Goal: Task Accomplishment & Management: Use online tool/utility

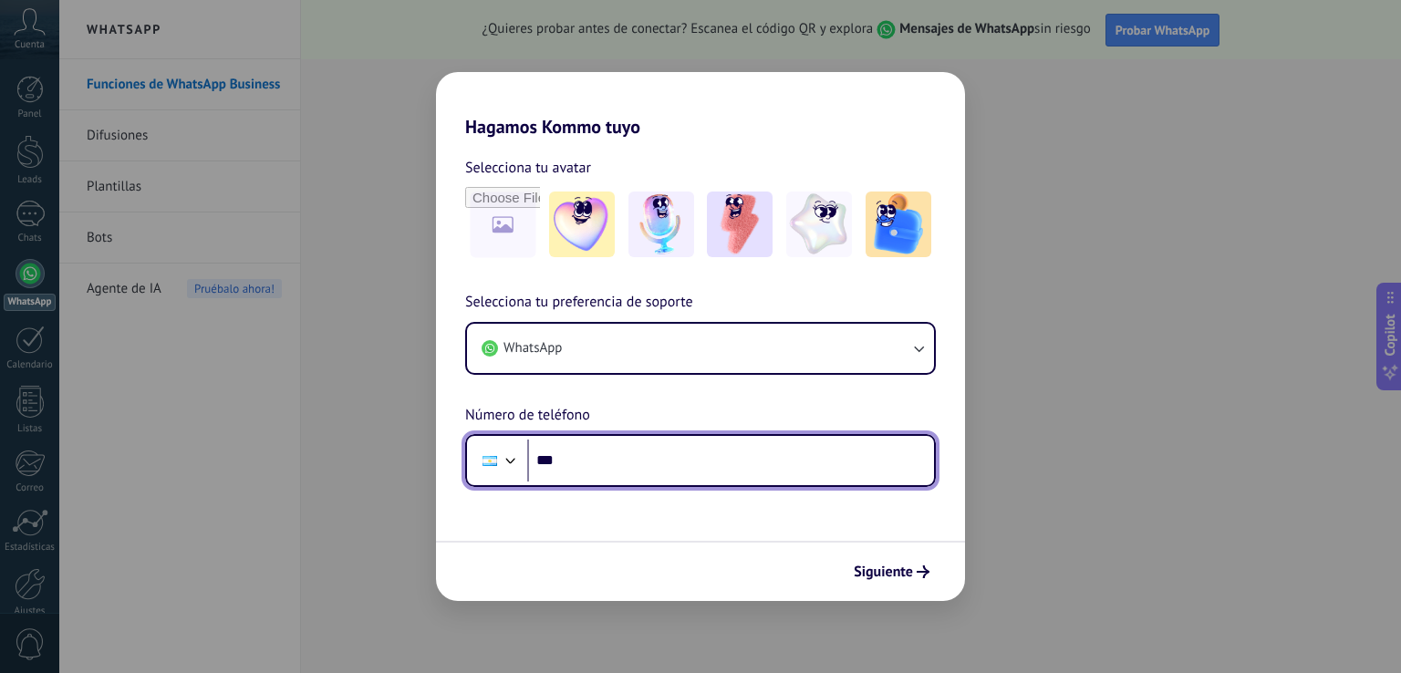
click at [674, 468] on input "***" at bounding box center [730, 461] width 407 height 42
paste input "**********"
type input "**********"
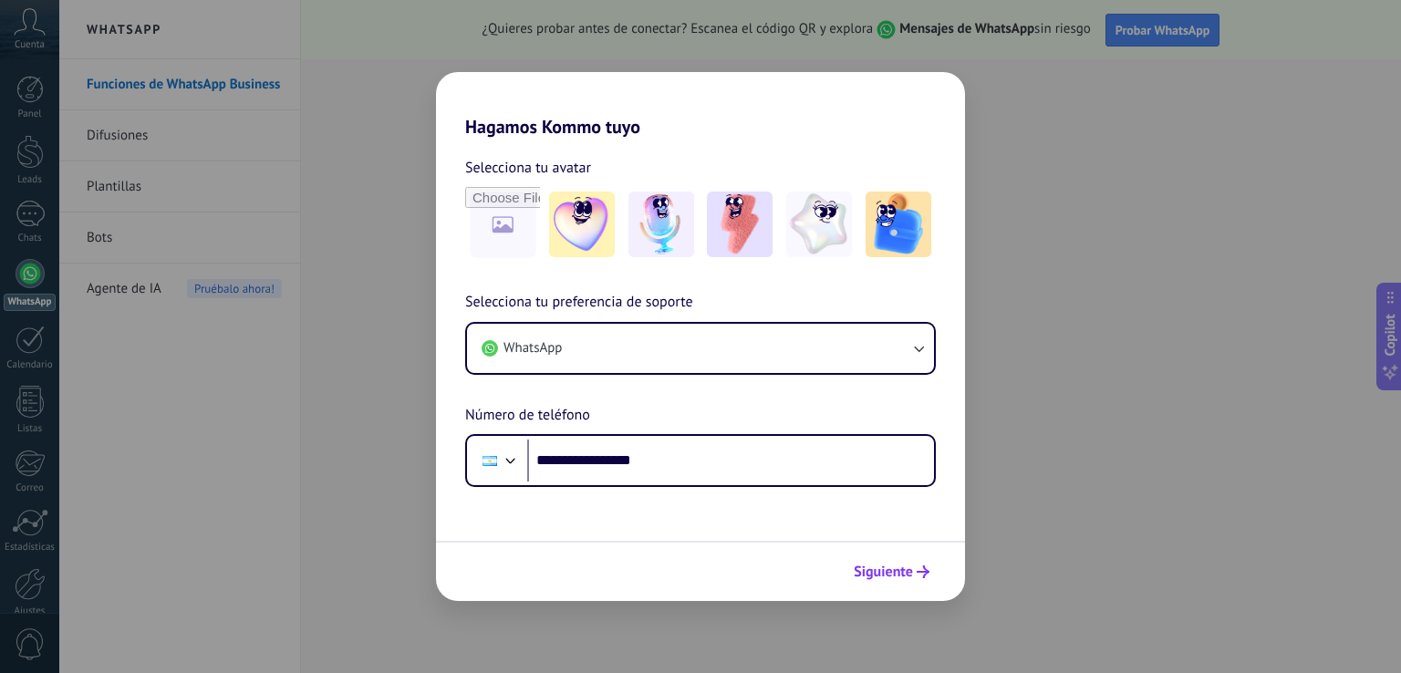
click at [893, 573] on span "Siguiente" at bounding box center [883, 571] width 59 height 13
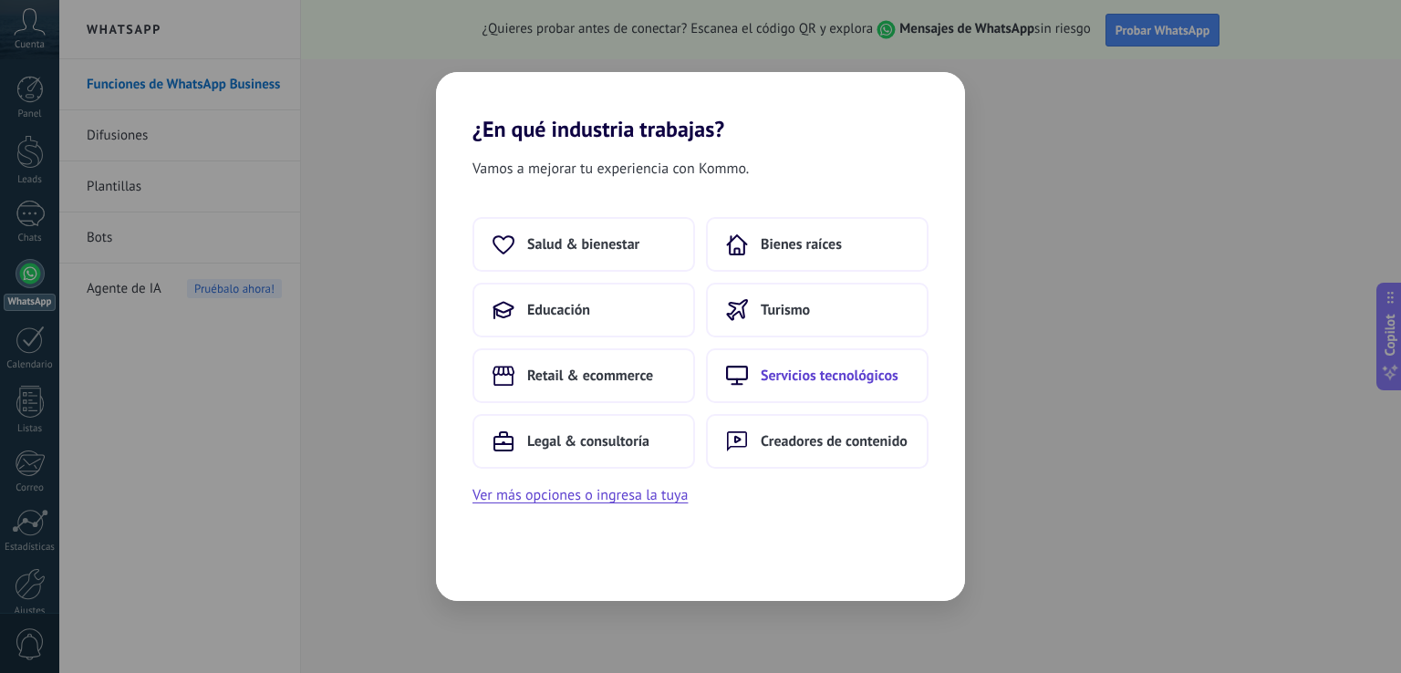
click at [775, 361] on button "Servicios tecnológicos" at bounding box center [817, 375] width 223 height 55
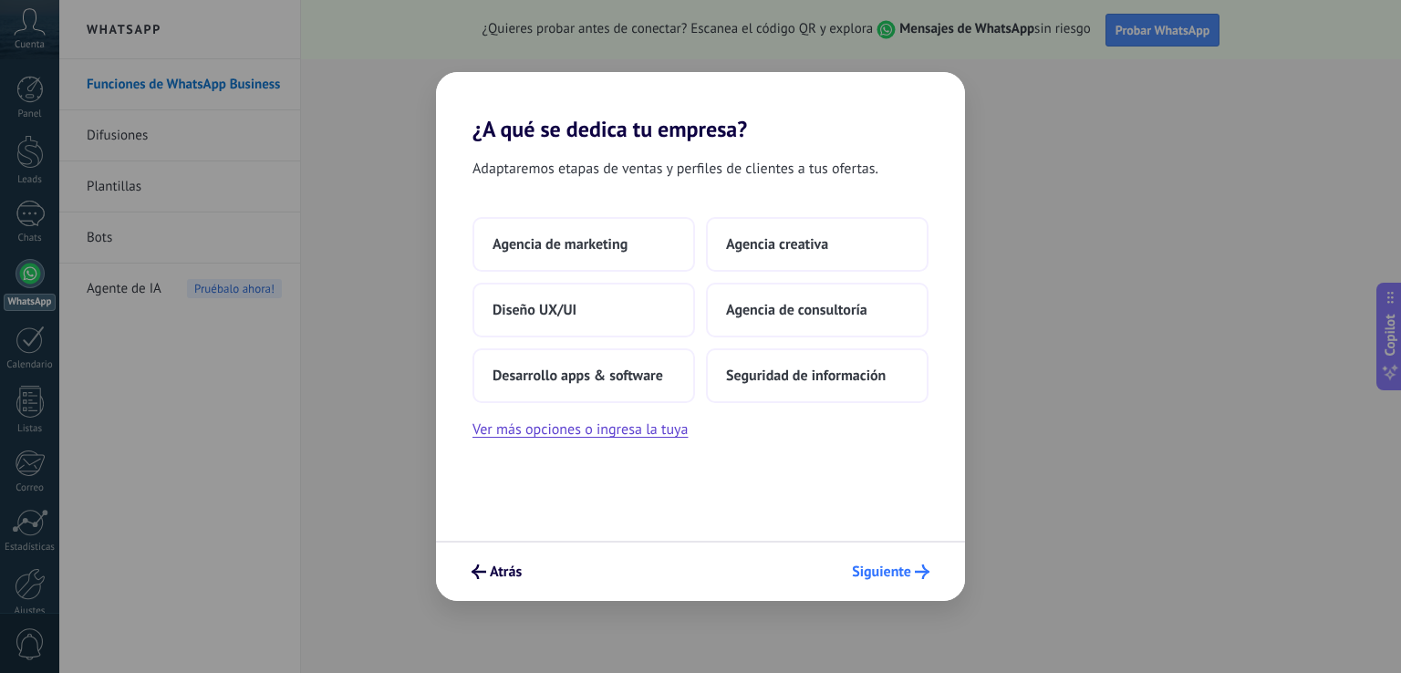
click at [885, 569] on span "Siguiente" at bounding box center [881, 571] width 59 height 13
click at [818, 363] on button "Seguridad de información" at bounding box center [817, 375] width 223 height 55
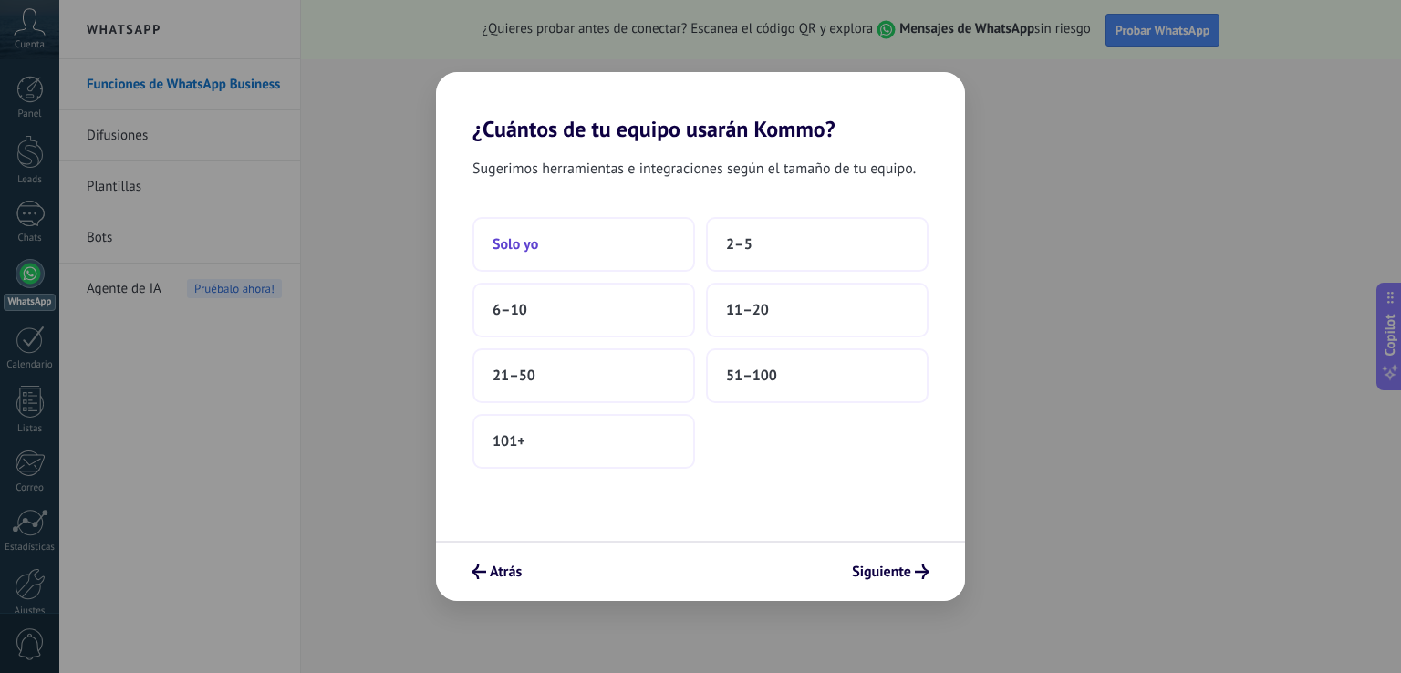
click at [576, 250] on button "Solo yo" at bounding box center [583, 244] width 223 height 55
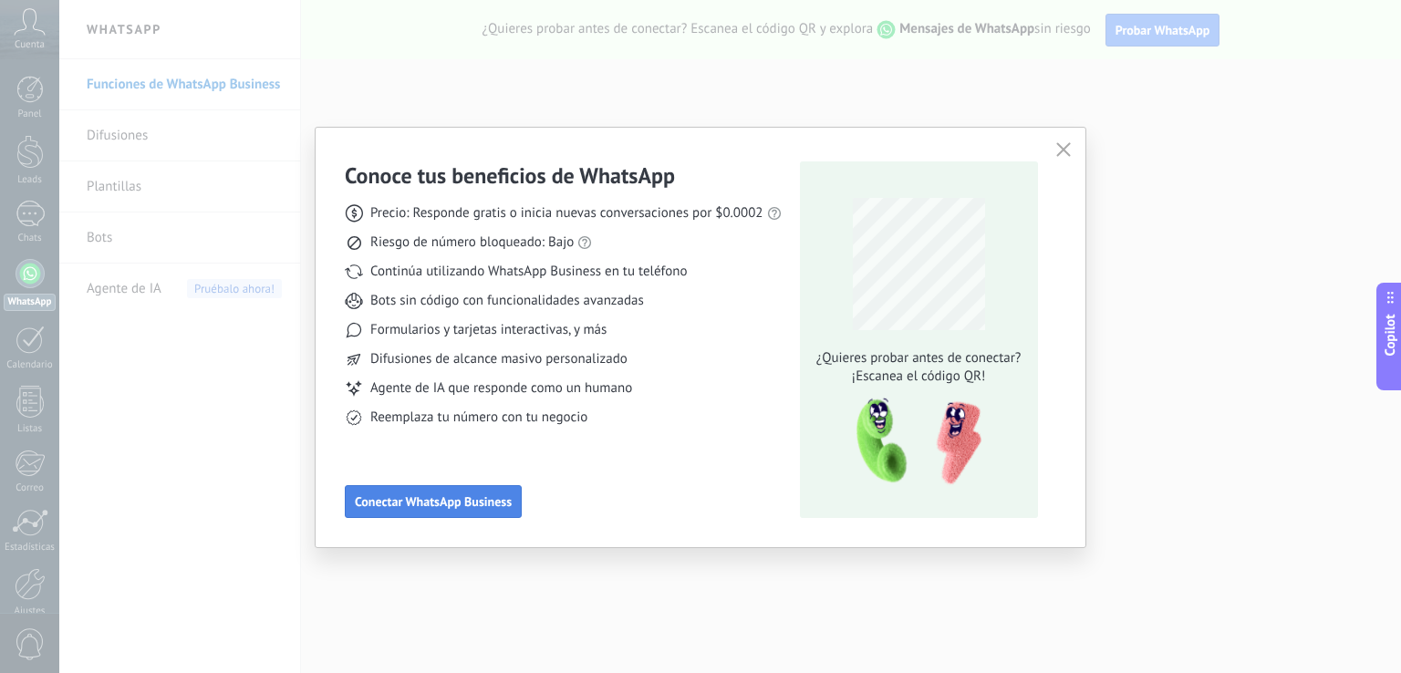
click at [469, 502] on span "Conectar WhatsApp Business" at bounding box center [433, 501] width 157 height 13
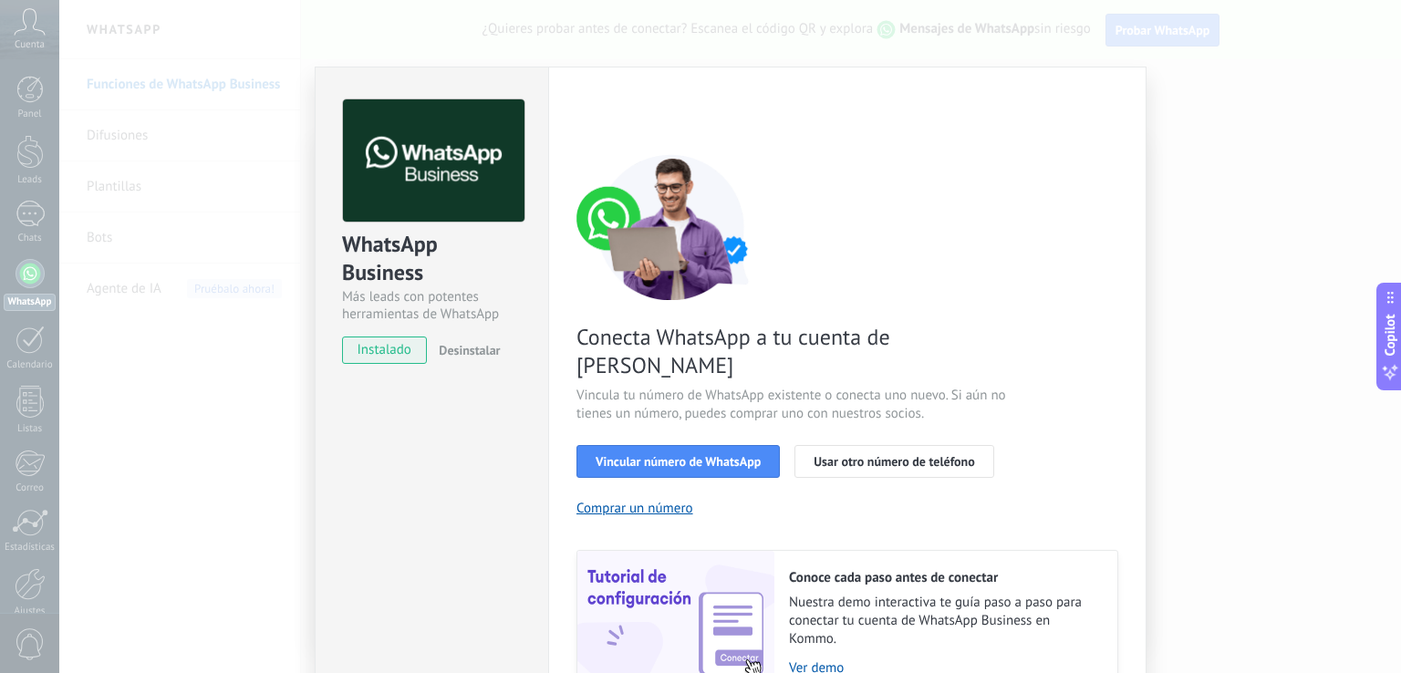
scroll to position [75, 0]
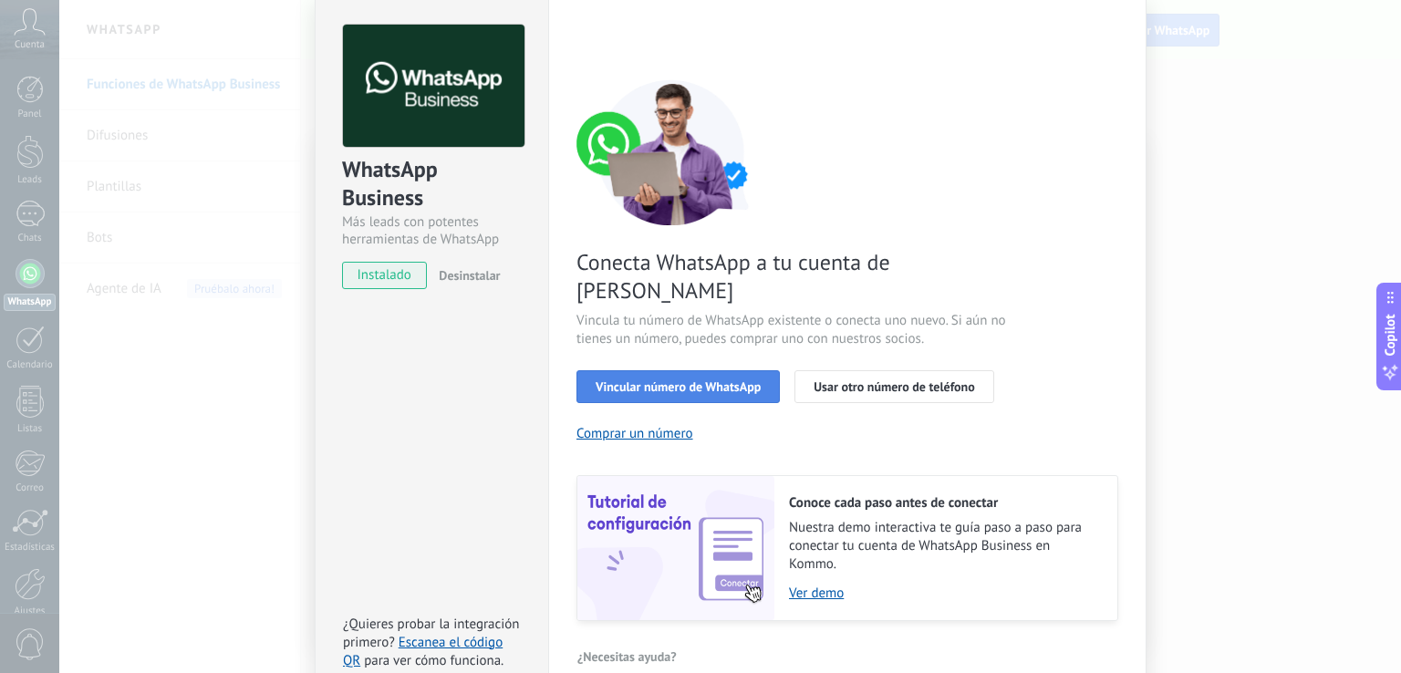
click at [657, 380] on span "Vincular número de WhatsApp" at bounding box center [678, 386] width 165 height 13
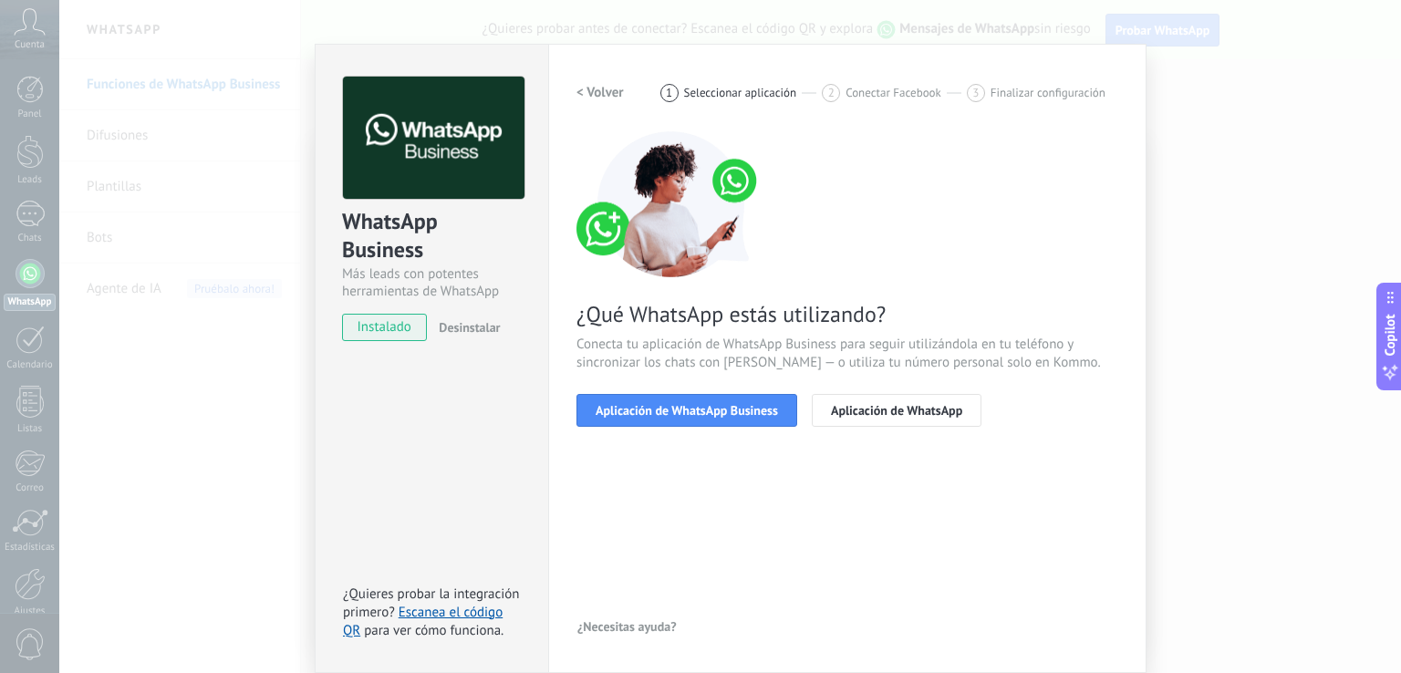
scroll to position [22, 0]
click at [658, 423] on button "Aplicación de WhatsApp Business" at bounding box center [686, 411] width 221 height 33
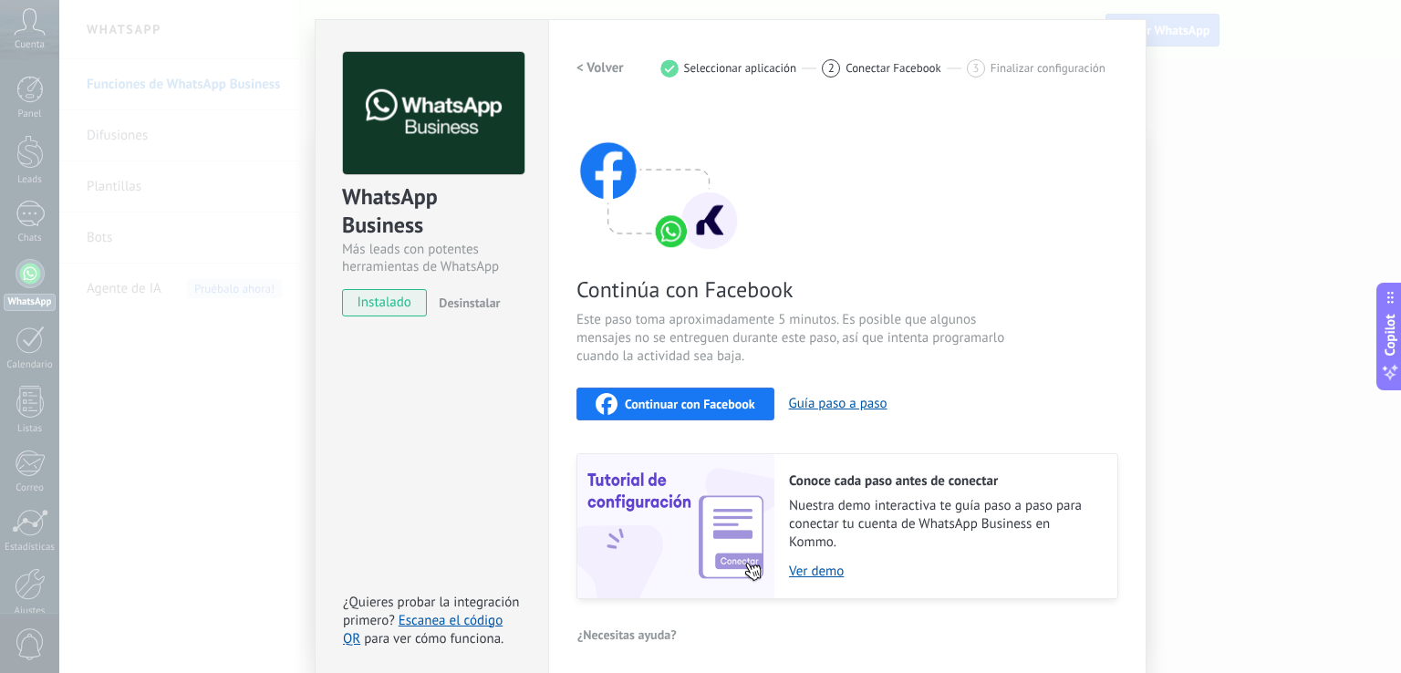
scroll to position [54, 0]
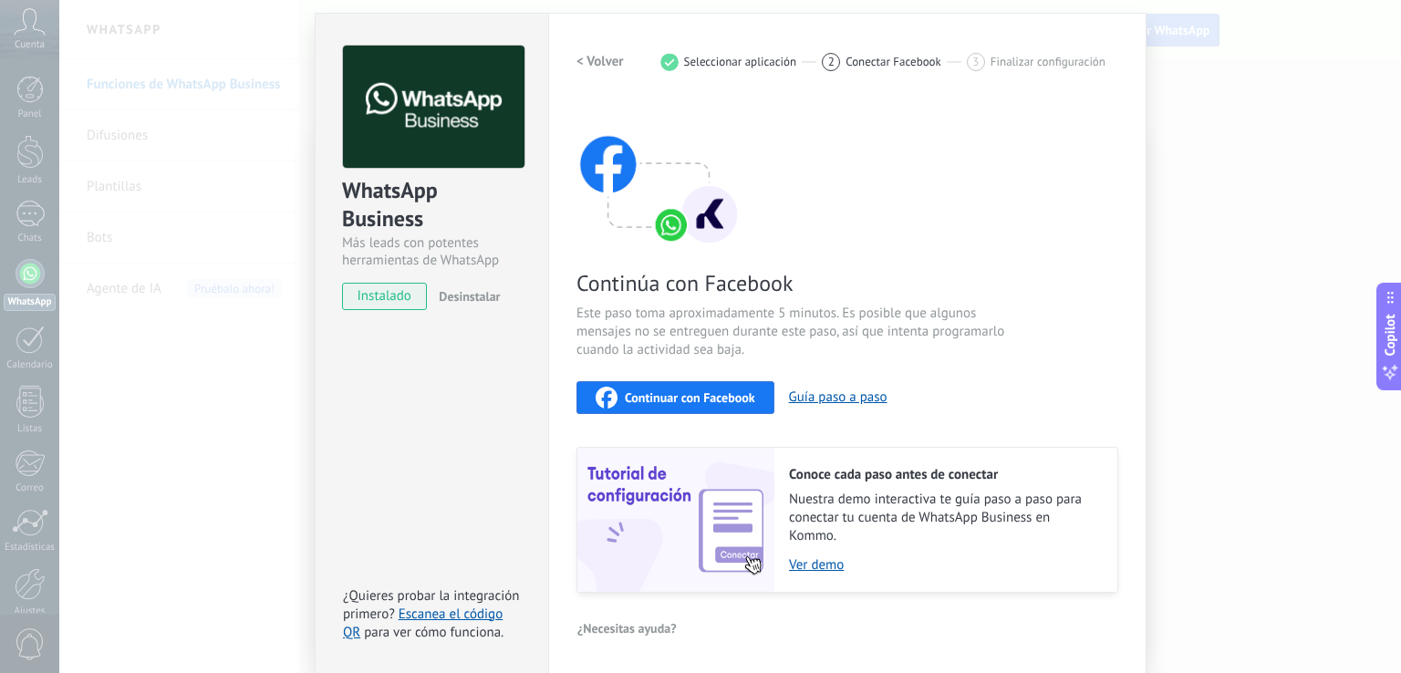
click at [669, 405] on div "Continuar con Facebook" at bounding box center [676, 398] width 160 height 22
click at [1270, 476] on div "WhatsApp Business Más leads con potentes herramientas de WhatsApp instalado Des…" at bounding box center [730, 336] width 1342 height 673
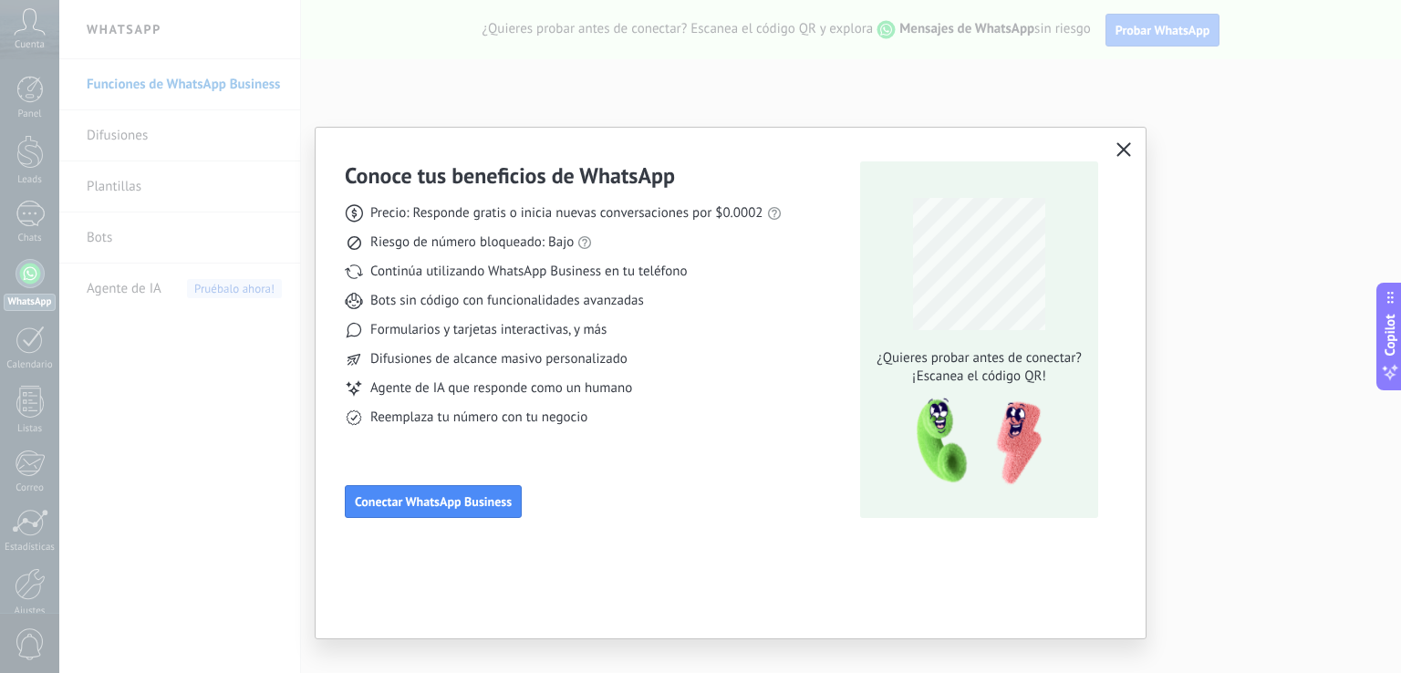
click at [1122, 150] on use "button" at bounding box center [1124, 149] width 14 height 14
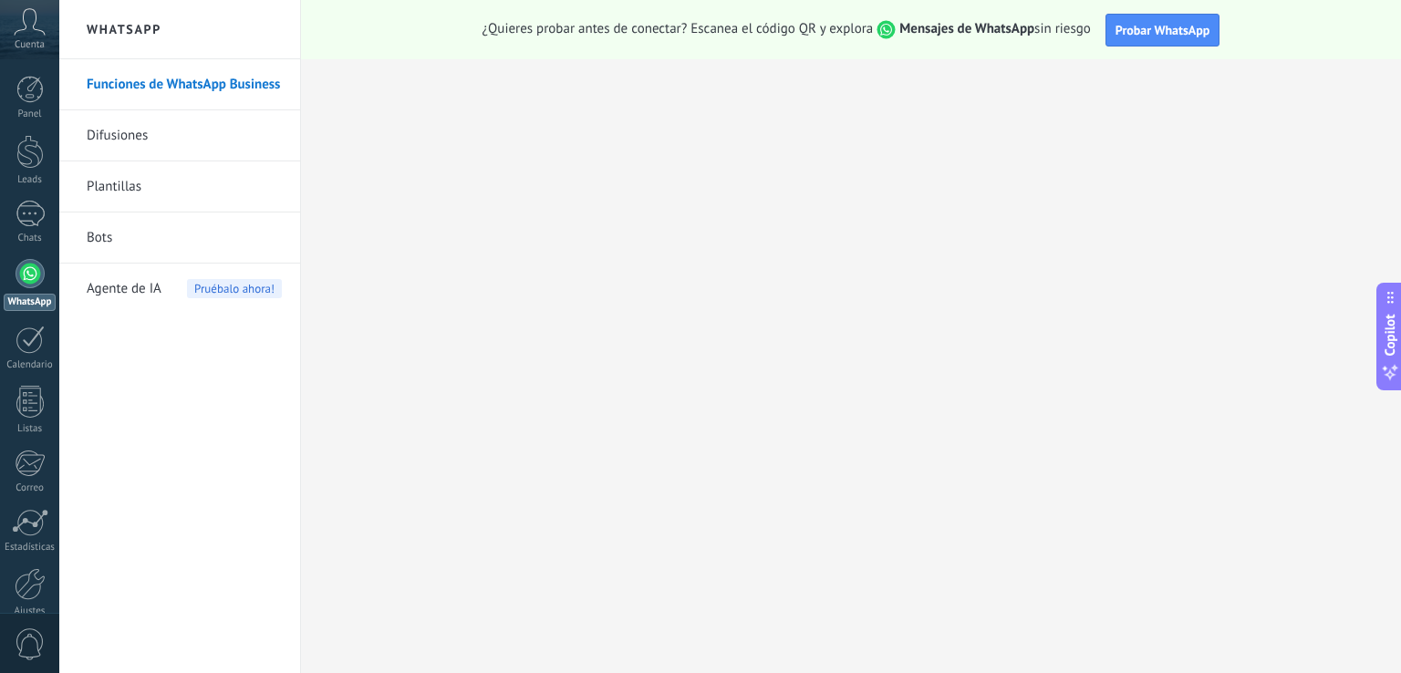
scroll to position [85, 0]
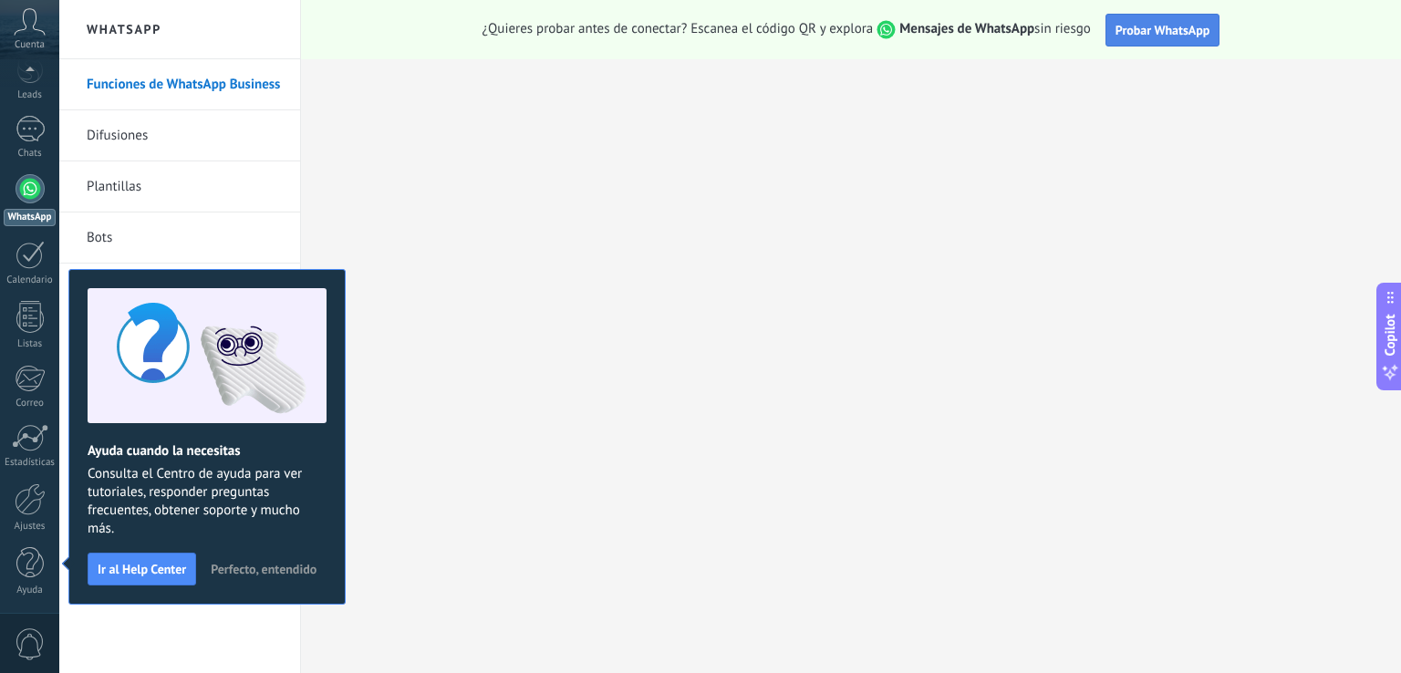
click at [1164, 31] on span "Probar WhatsApp" at bounding box center [1162, 30] width 95 height 16
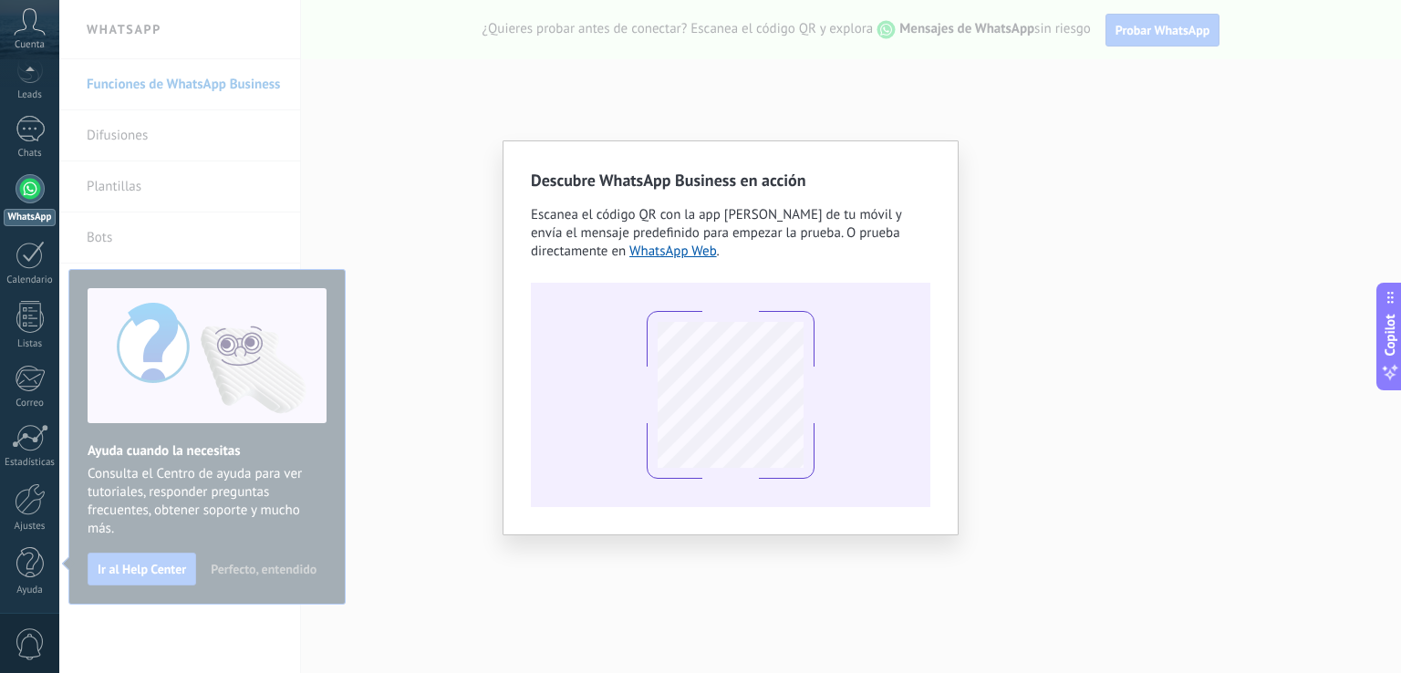
click at [179, 138] on div "Descubre WhatsApp Business en acción Escanea el código QR con la app [PERSON_NA…" at bounding box center [730, 336] width 1342 height 673
